Goal: Communication & Community: Answer question/provide support

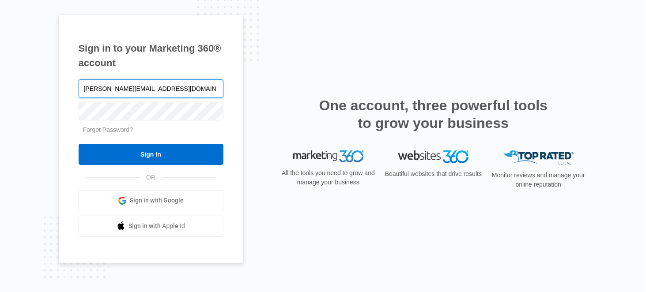
type input "[PERSON_NAME][EMAIL_ADDRESS][DOMAIN_NAME]"
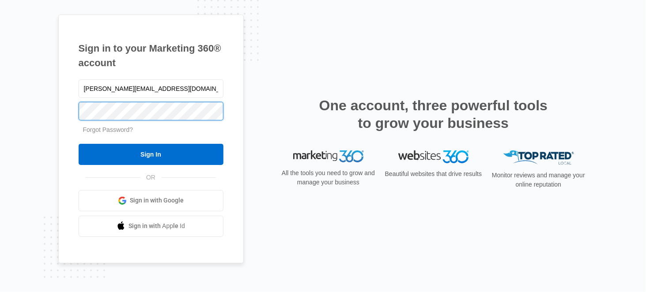
click at [79, 144] on input "Sign In" at bounding box center [151, 154] width 145 height 21
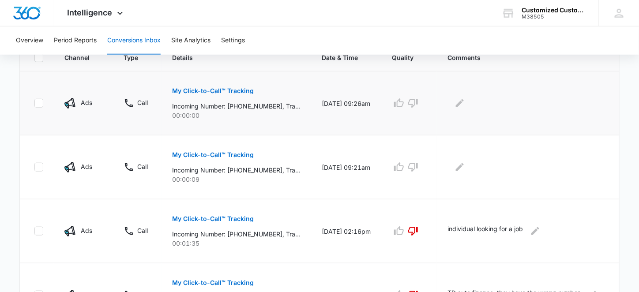
scroll to position [209, 0]
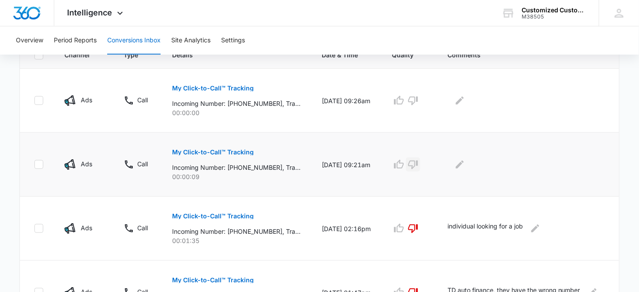
click at [418, 161] on icon "button" at bounding box center [413, 164] width 11 height 11
click at [418, 101] on icon "button" at bounding box center [413, 101] width 10 height 9
click at [465, 95] on icon "Edit Comments" at bounding box center [459, 100] width 11 height 11
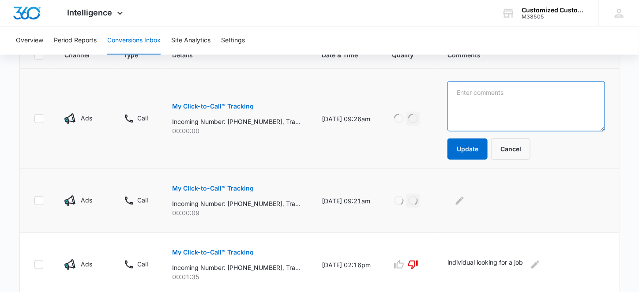
click at [474, 95] on textarea at bounding box center [526, 106] width 158 height 50
type textarea "individual looking for a job"
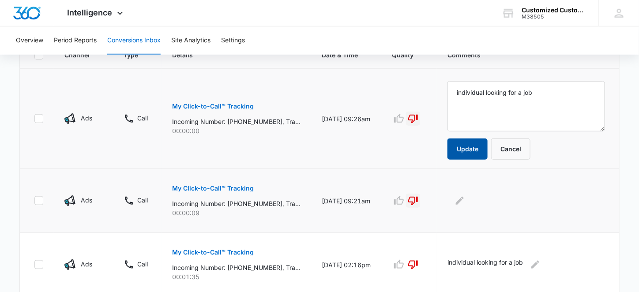
click at [473, 152] on button "Update" at bounding box center [467, 149] width 40 height 21
click at [464, 200] on icon "Edit Comments" at bounding box center [460, 201] width 8 height 8
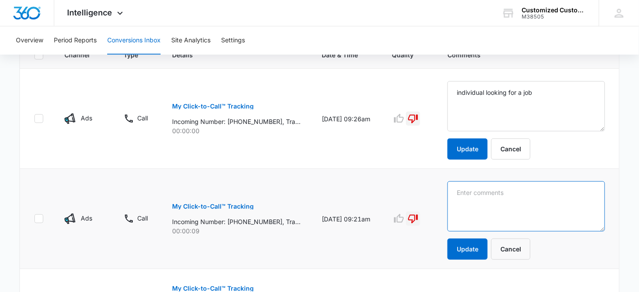
click at [471, 192] on textarea at bounding box center [526, 206] width 158 height 50
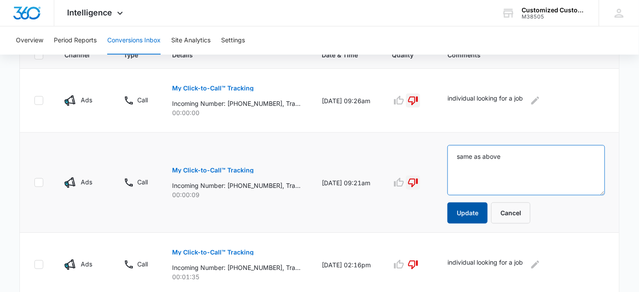
type textarea "same as above"
click at [473, 210] on button "Update" at bounding box center [467, 213] width 40 height 21
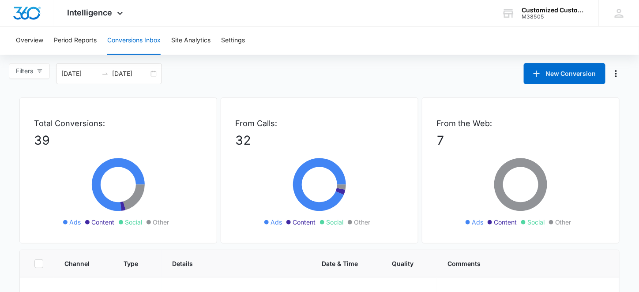
scroll to position [0, 0]
